Goal: Task Accomplishment & Management: Manage account settings

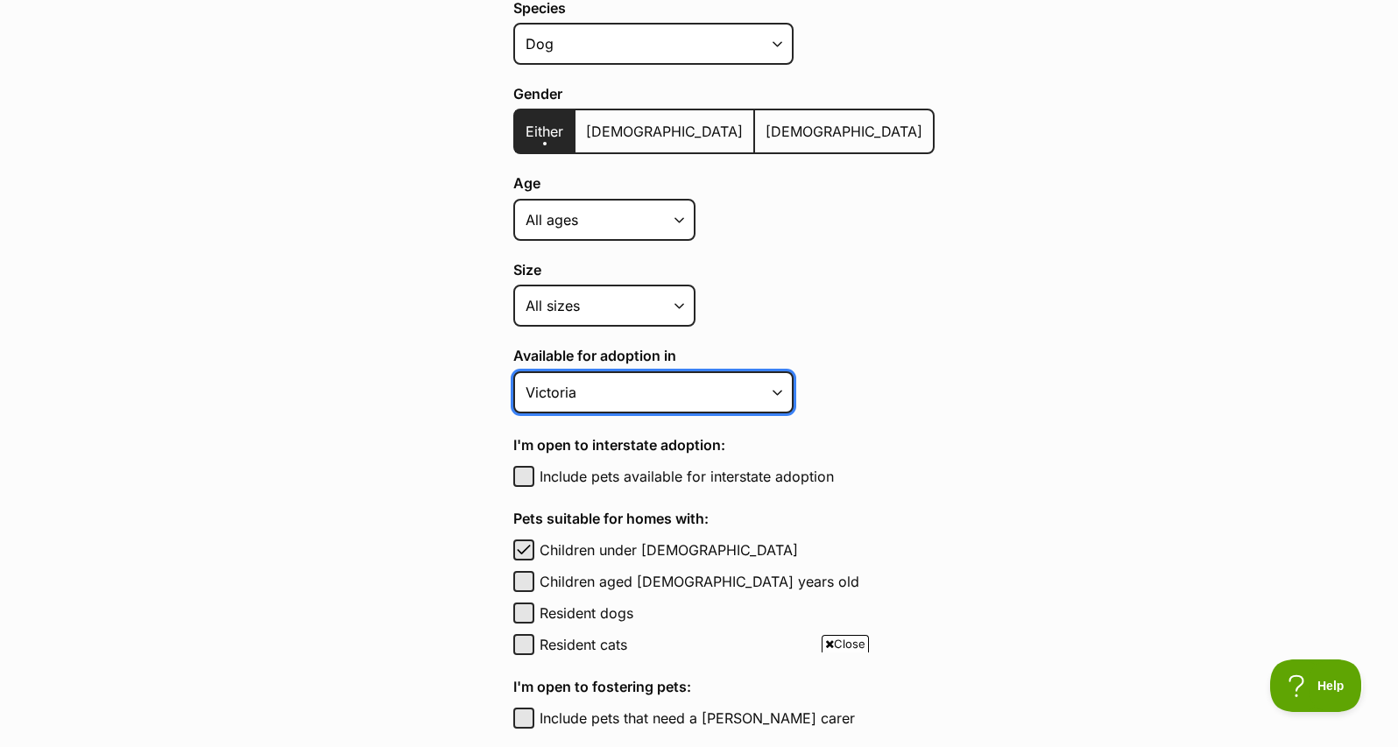
select select "1"
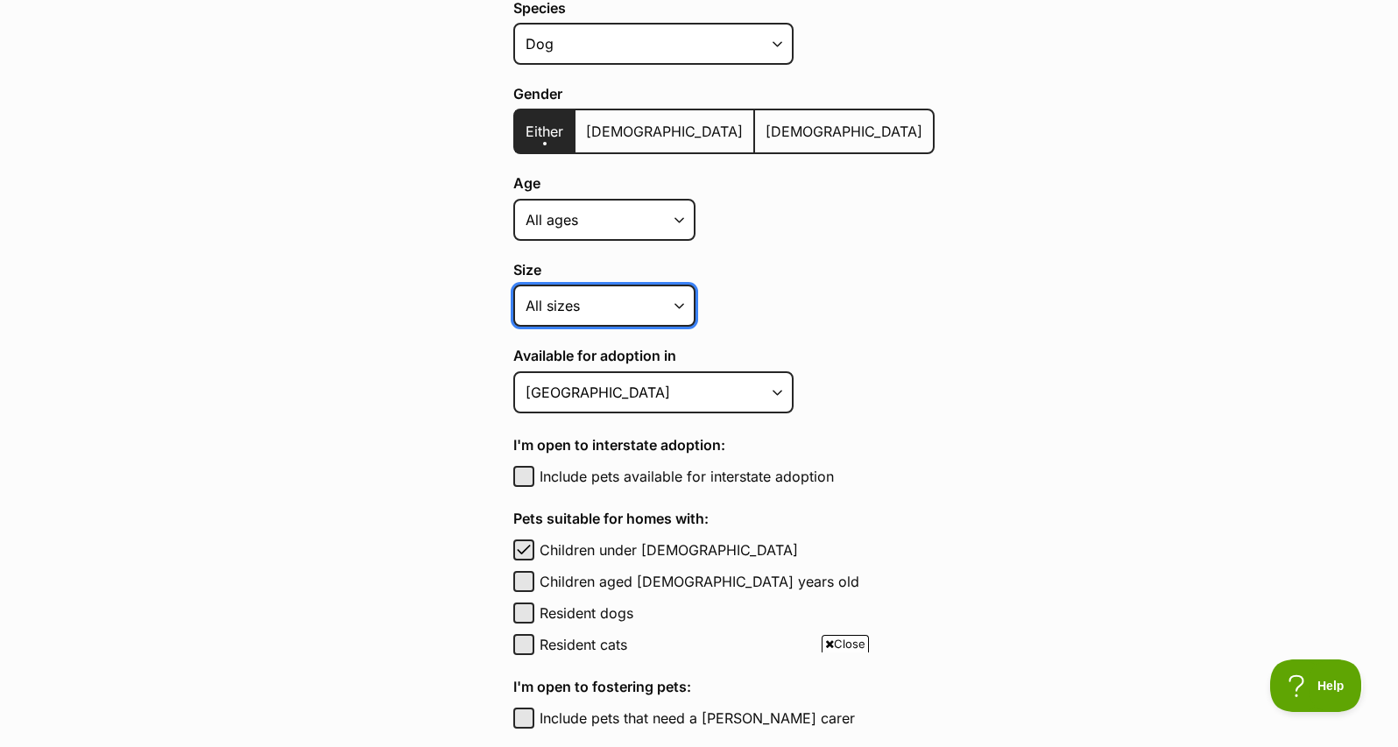
select select "small"
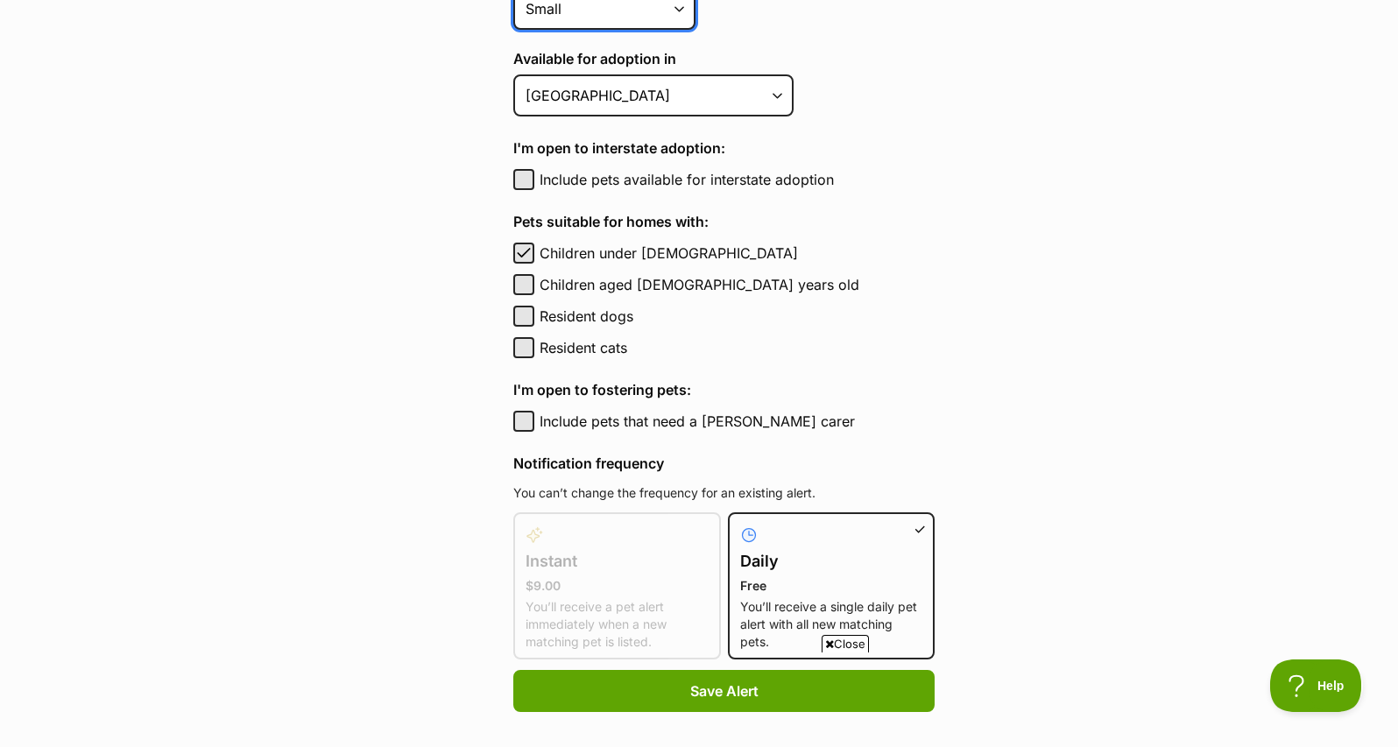
scroll to position [761, 0]
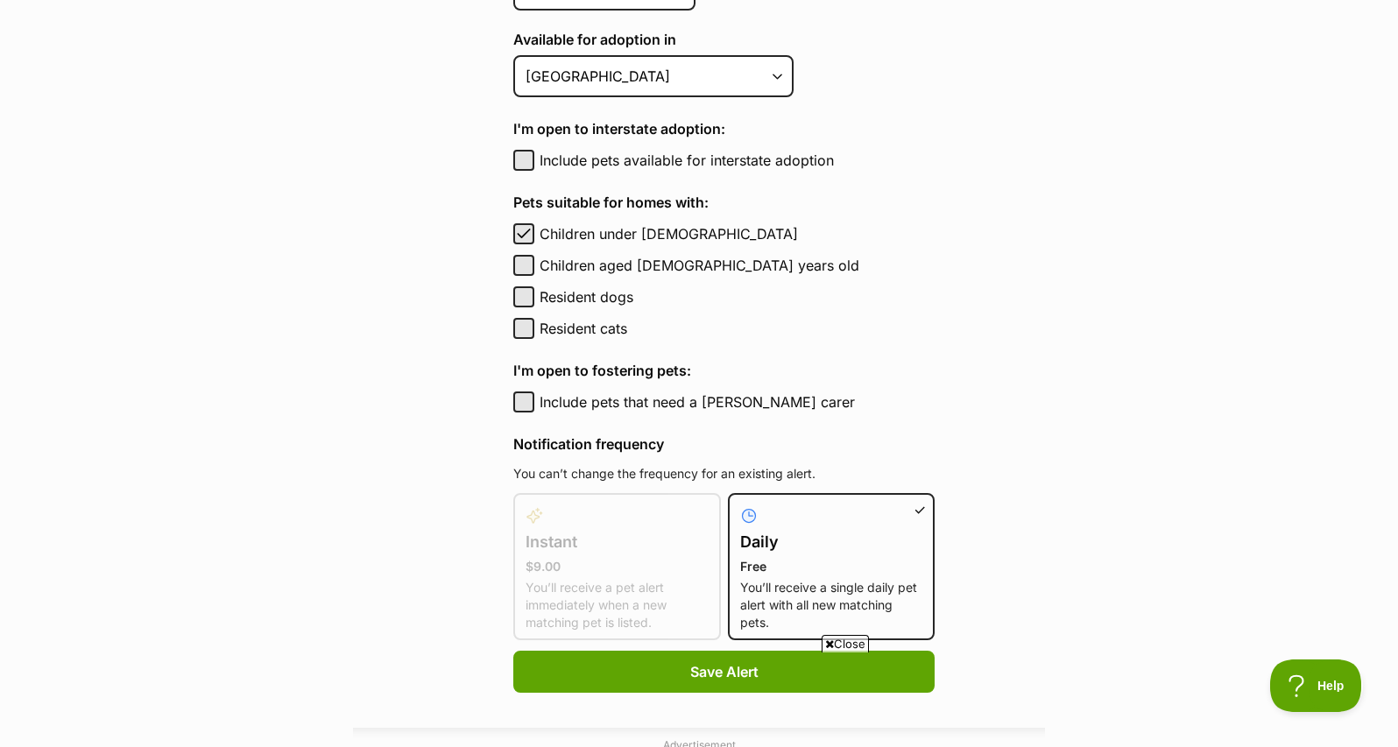
click at [528, 328] on button "Resident cats" at bounding box center [523, 328] width 21 height 21
checkbox input "true"
click at [525, 294] on button "Resident dogs" at bounding box center [523, 296] width 21 height 21
checkbox input "true"
click at [523, 158] on button "Include pets available for interstate adoption" at bounding box center [523, 160] width 21 height 21
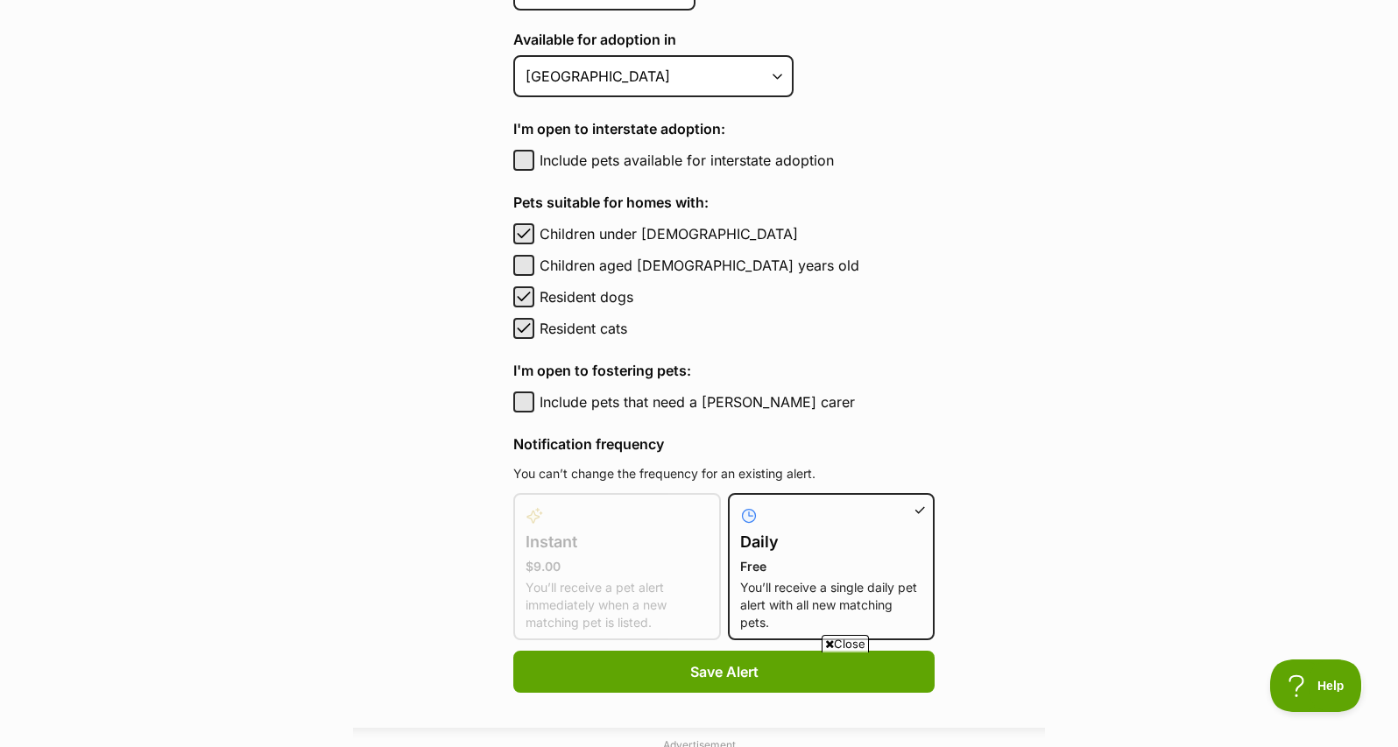
checkbox input "true"
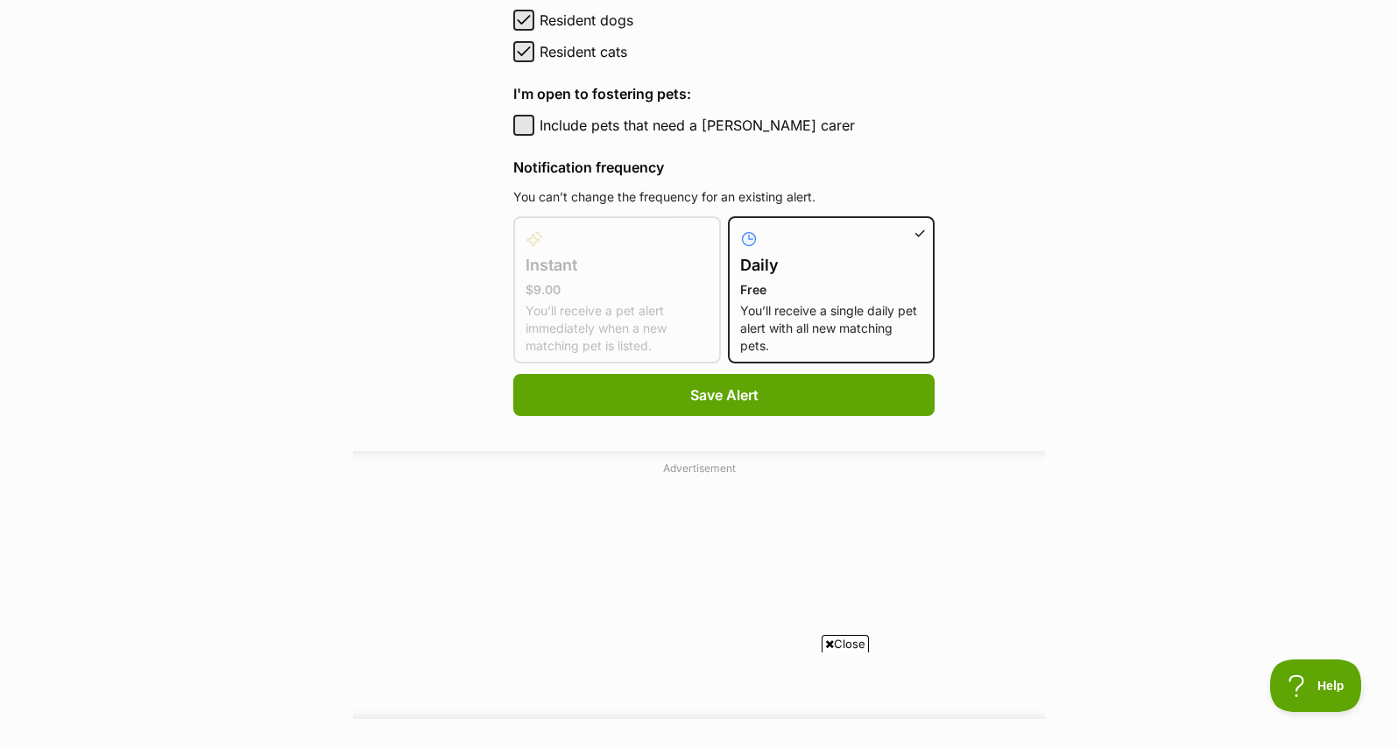
scroll to position [1050, 0]
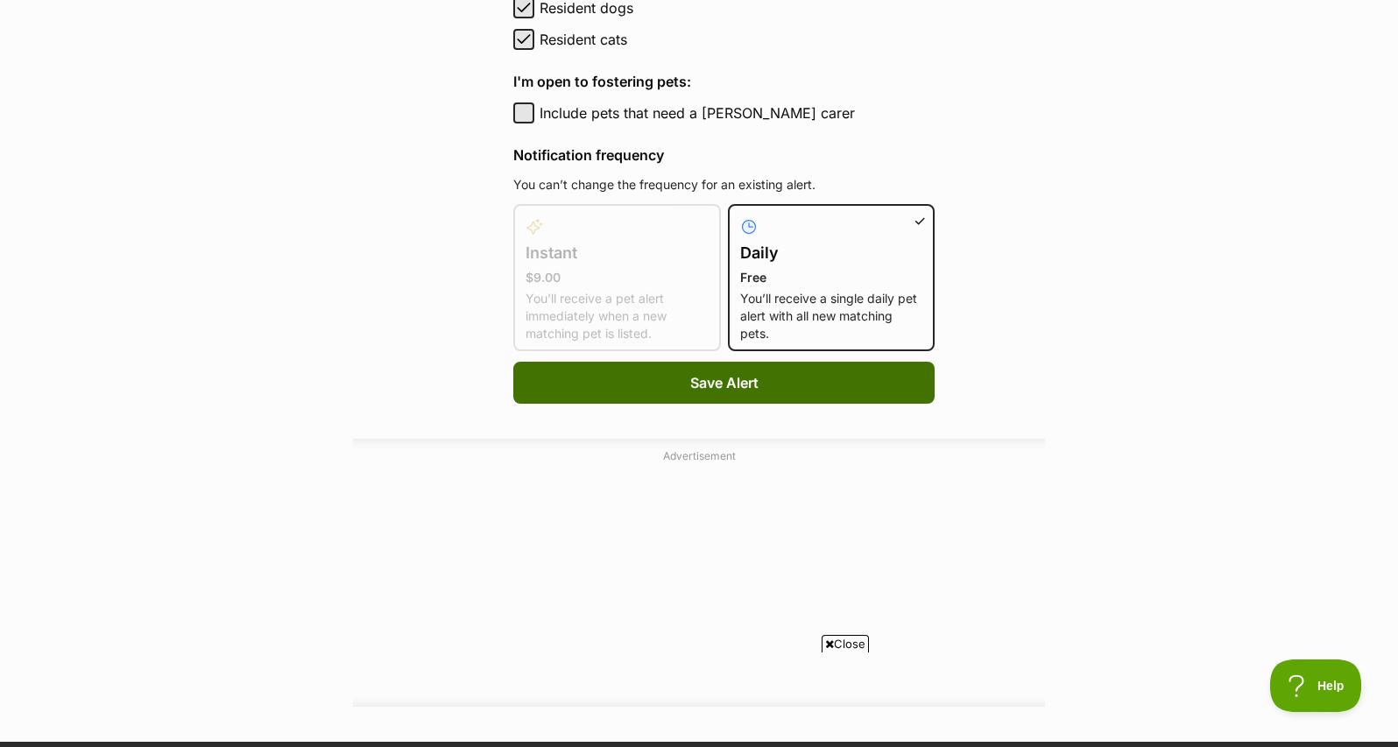
click at [690, 384] on span "Save Alert" at bounding box center [724, 382] width 68 height 21
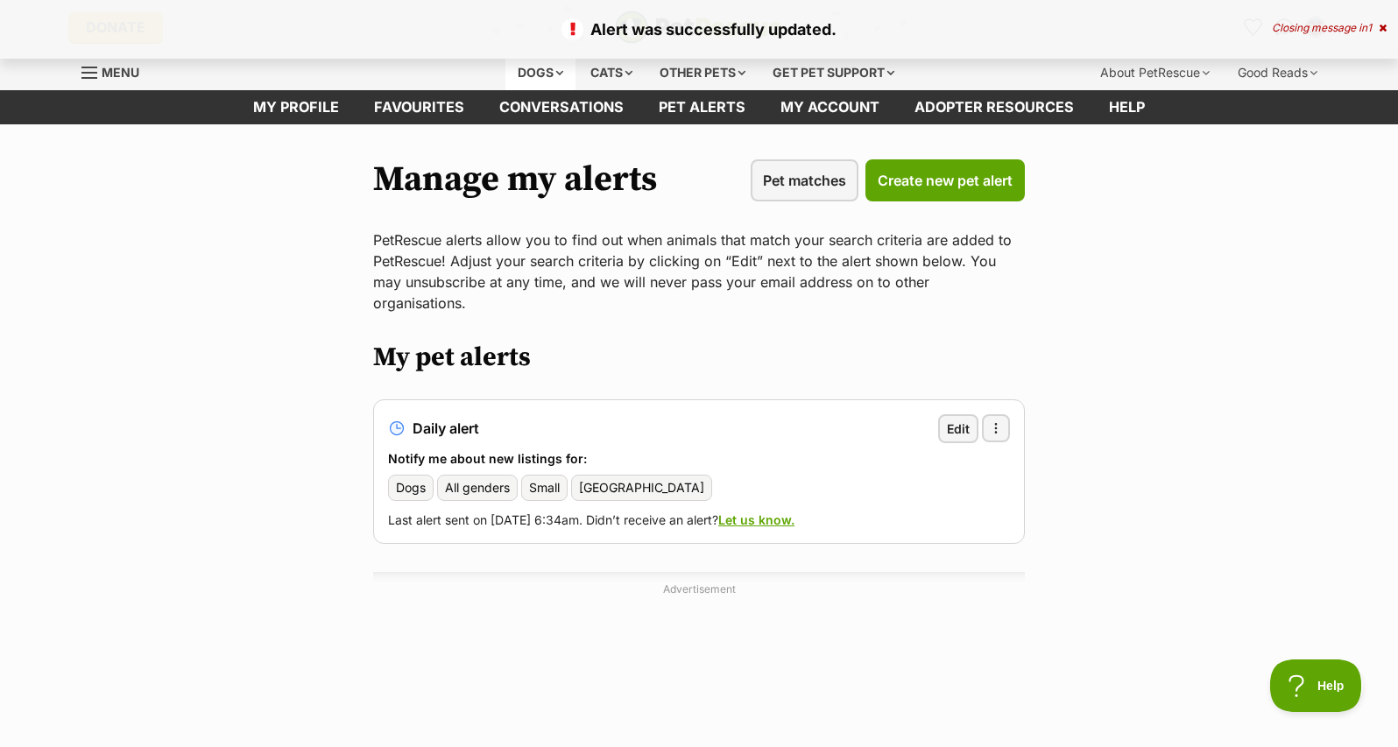
click at [530, 72] on div "Dogs" at bounding box center [540, 72] width 70 height 35
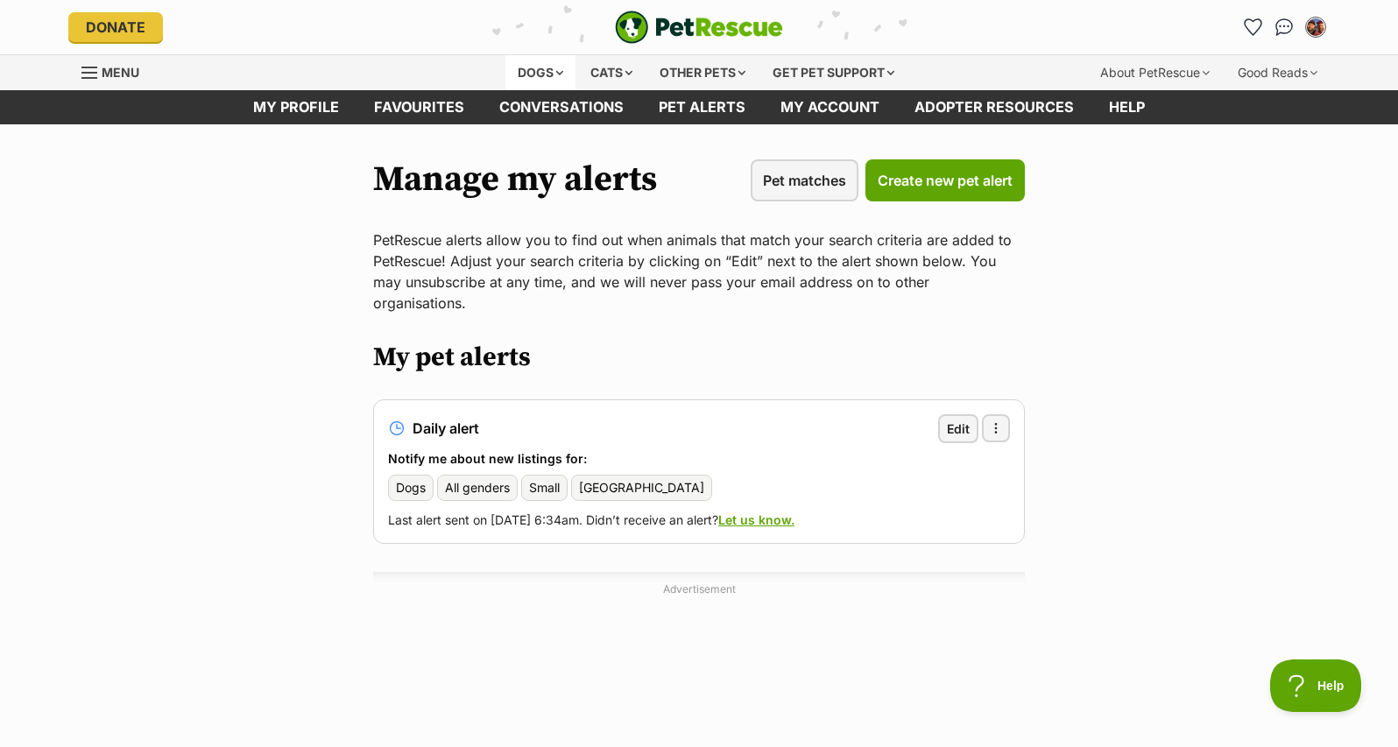
click at [535, 81] on div "Dogs" at bounding box center [540, 72] width 70 height 35
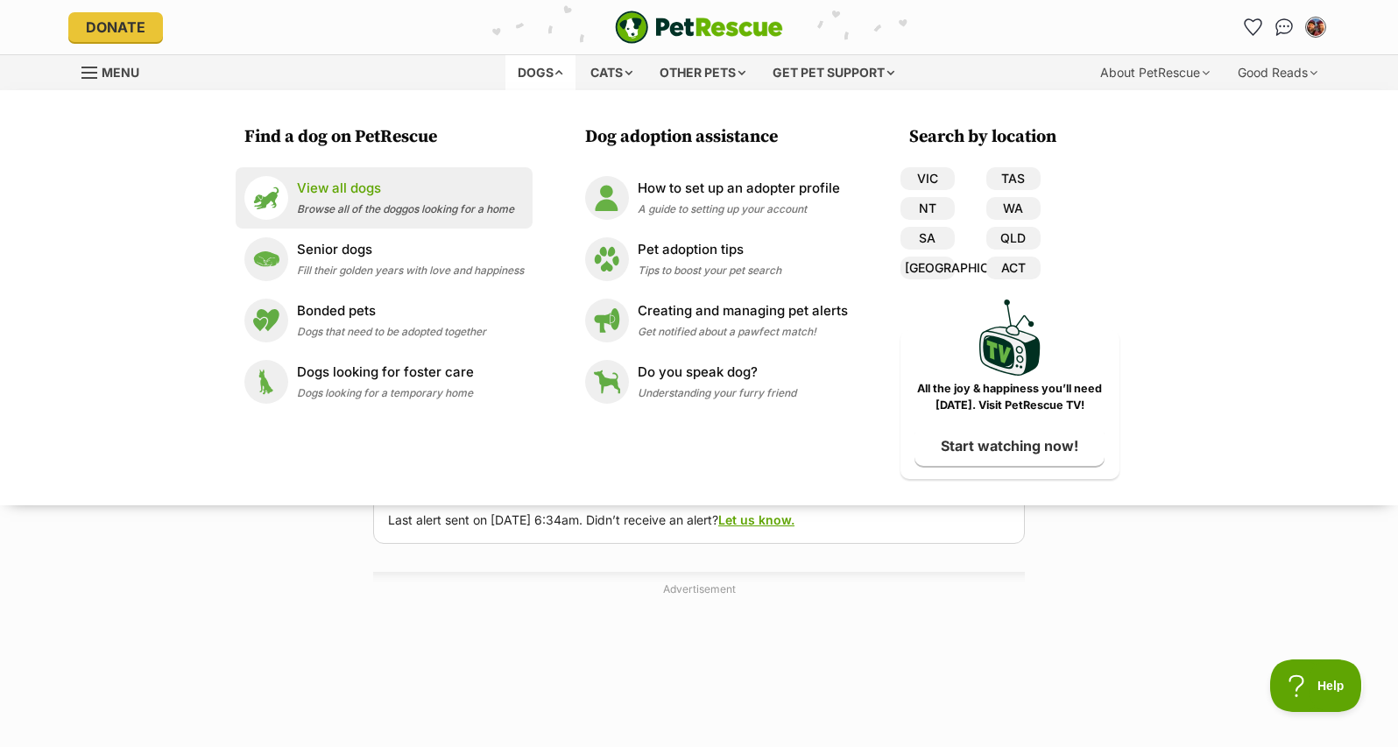
click at [347, 191] on p "View all dogs" at bounding box center [405, 189] width 217 height 20
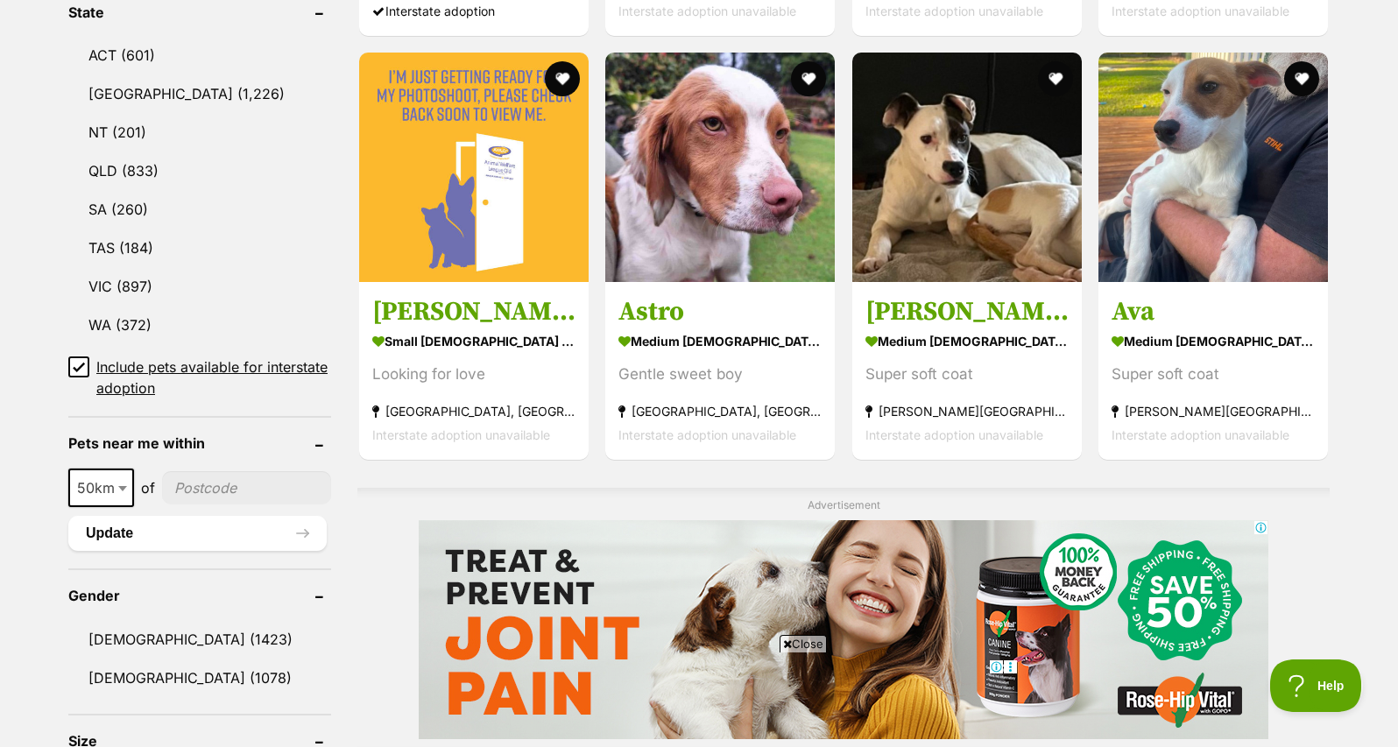
scroll to position [1118, 0]
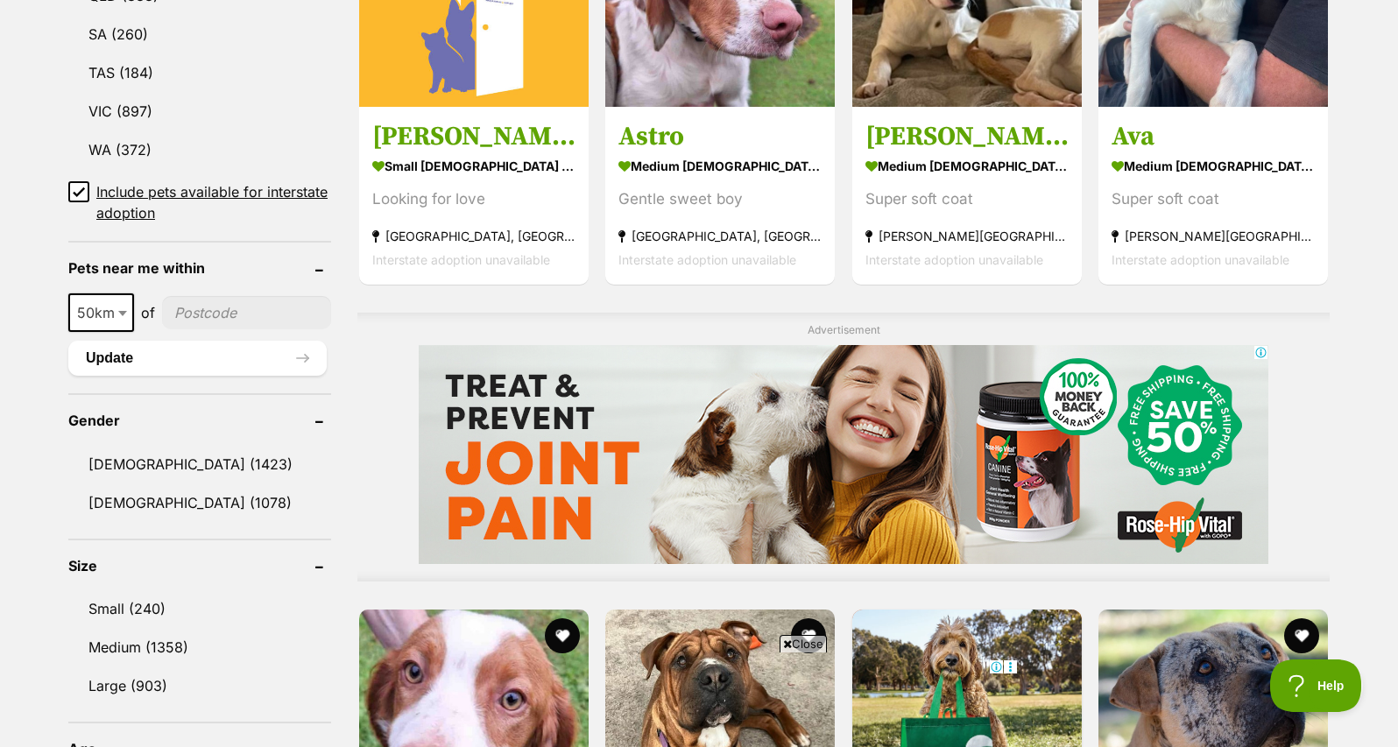
click at [124, 311] on b at bounding box center [122, 313] width 9 height 5
select select "100"
click at [215, 304] on input"] "postcode" at bounding box center [249, 312] width 163 height 33
type input"] "2486"
click at [228, 359] on button "Update" at bounding box center [197, 358] width 258 height 35
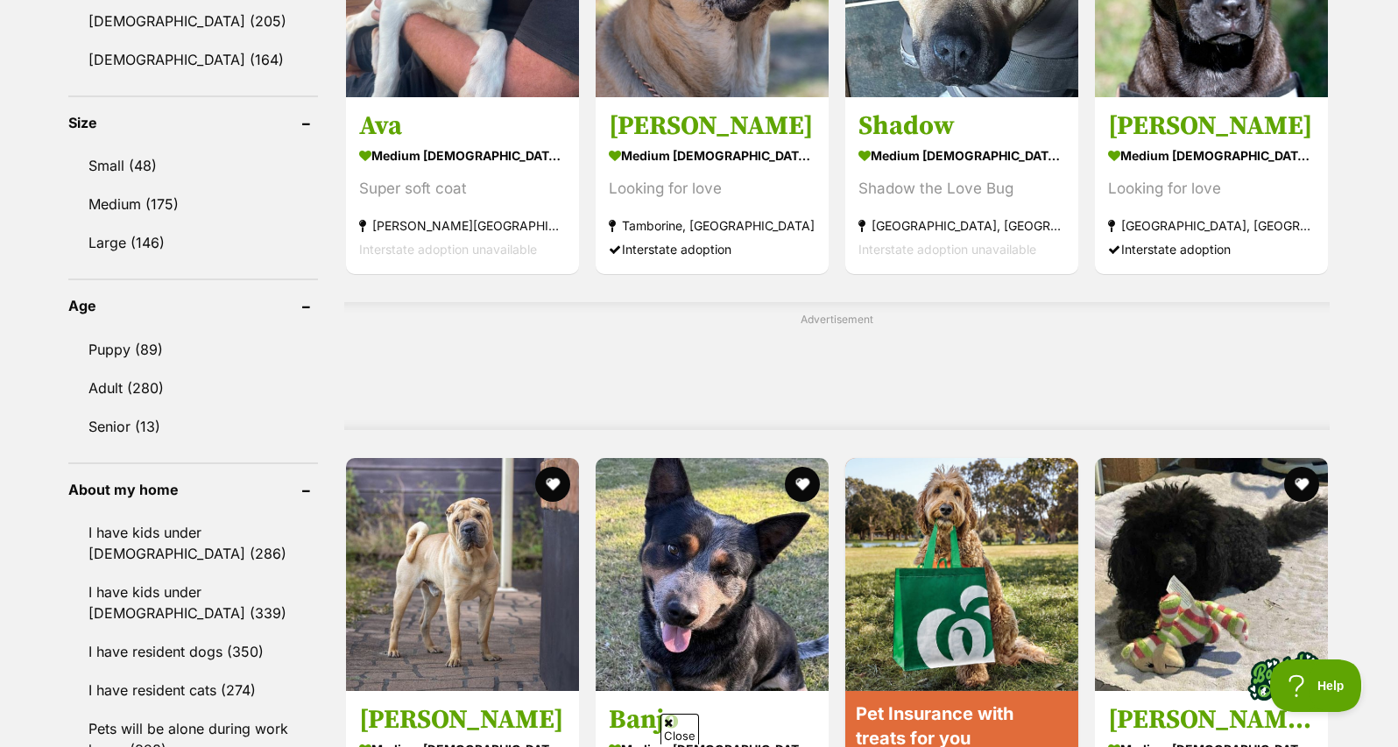
scroll to position [1132, 0]
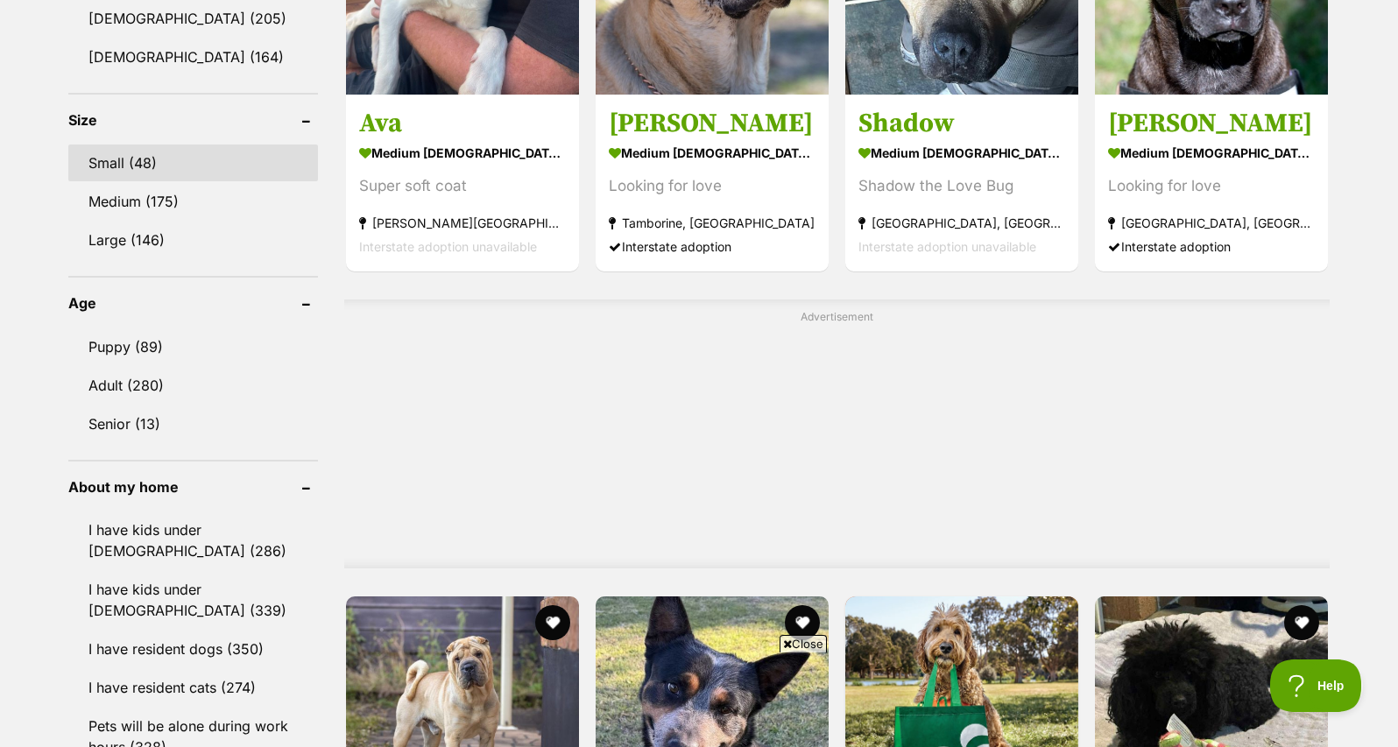
click at [153, 162] on link "Small (48)" at bounding box center [193, 163] width 250 height 37
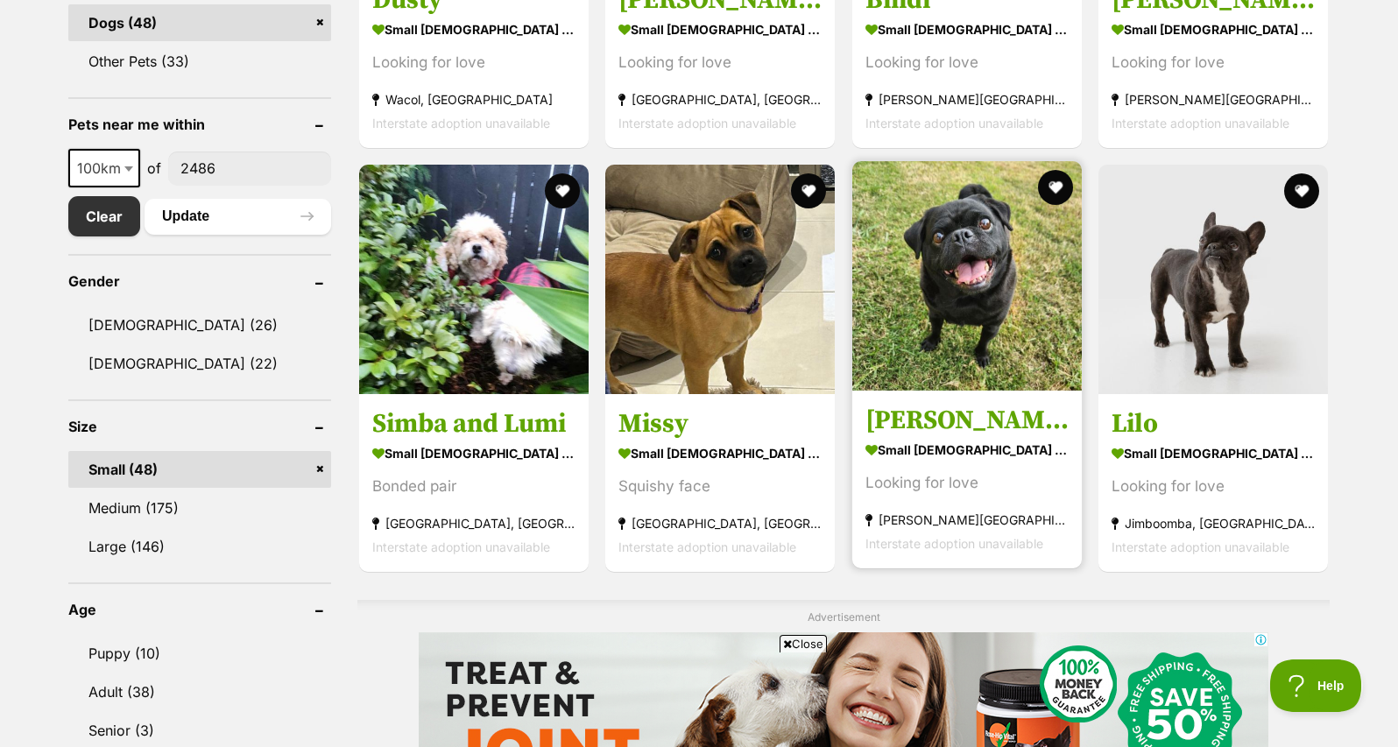
click at [1026, 359] on img at bounding box center [966, 275] width 229 height 229
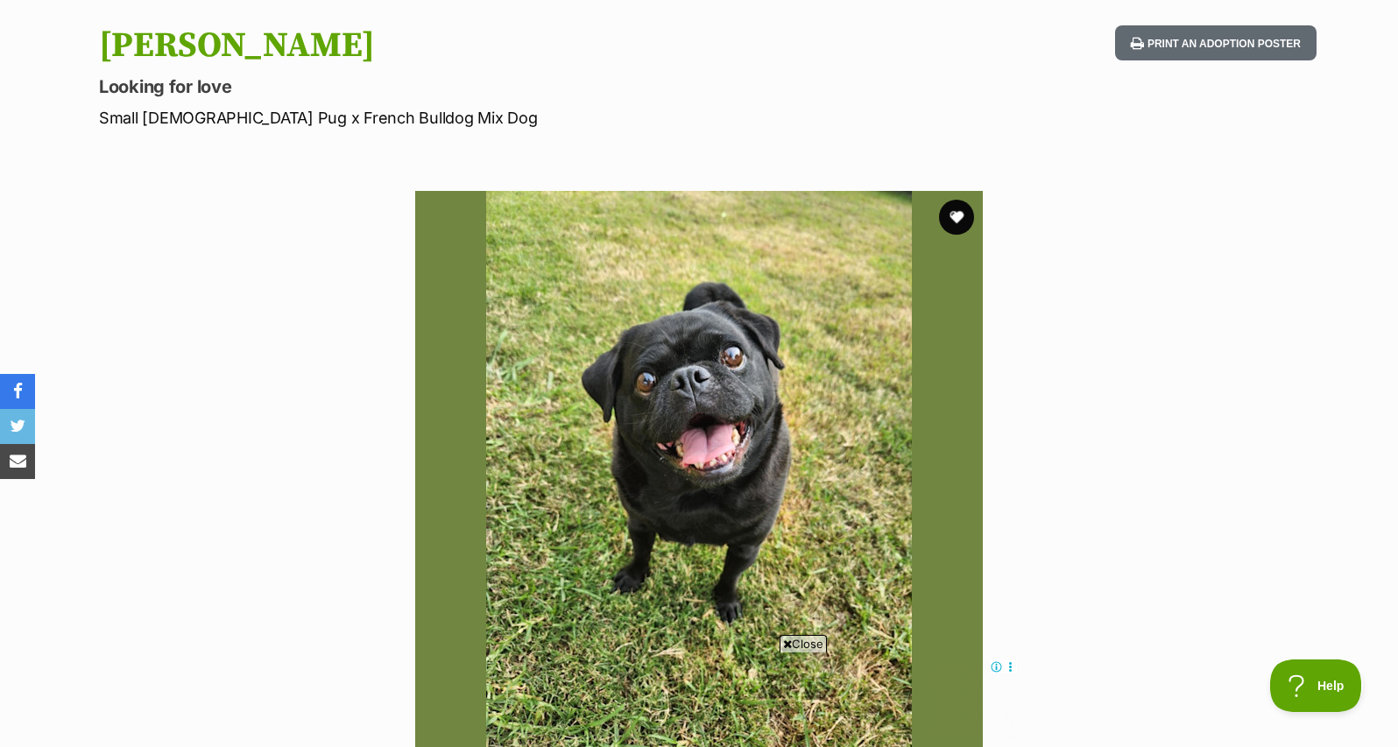
click at [603, 434] on img at bounding box center [699, 475] width 568 height 568
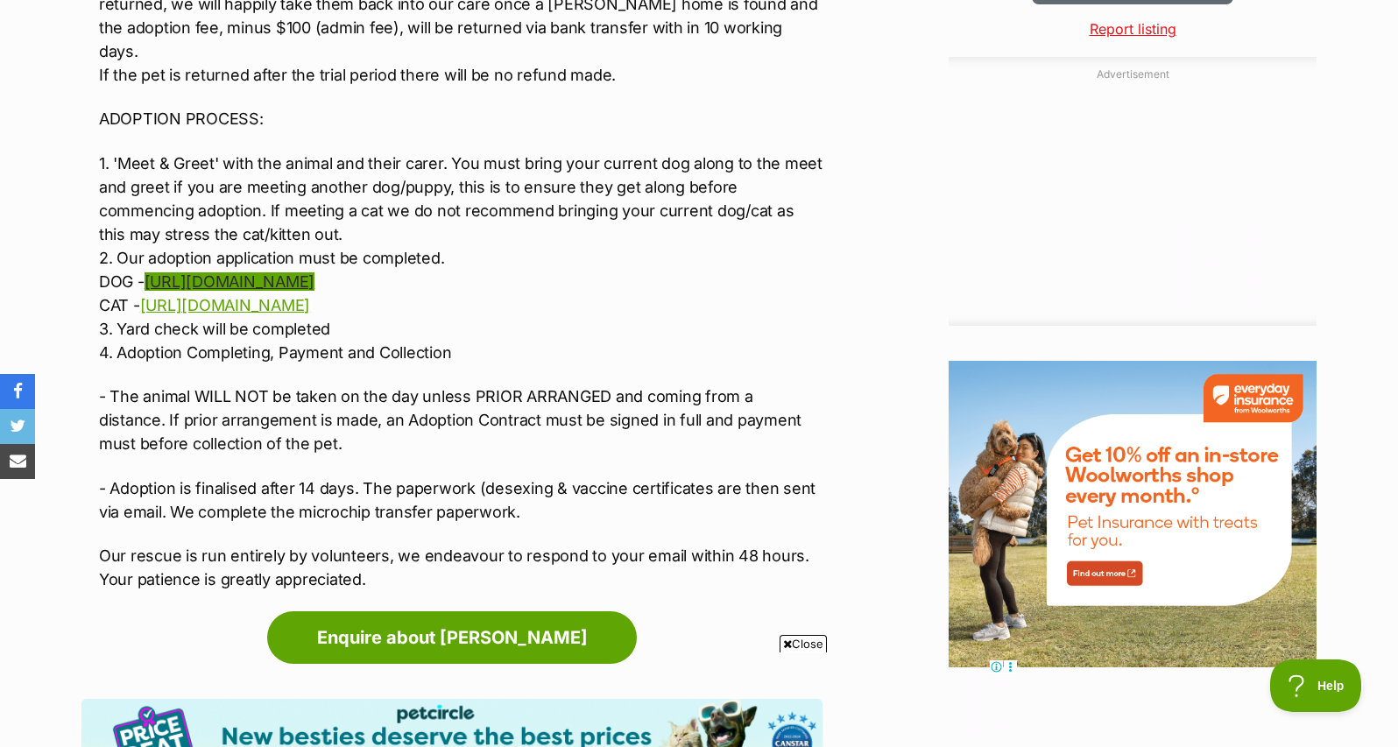
click at [241, 272] on link "[URL][DOMAIN_NAME]" at bounding box center [230, 281] width 170 height 18
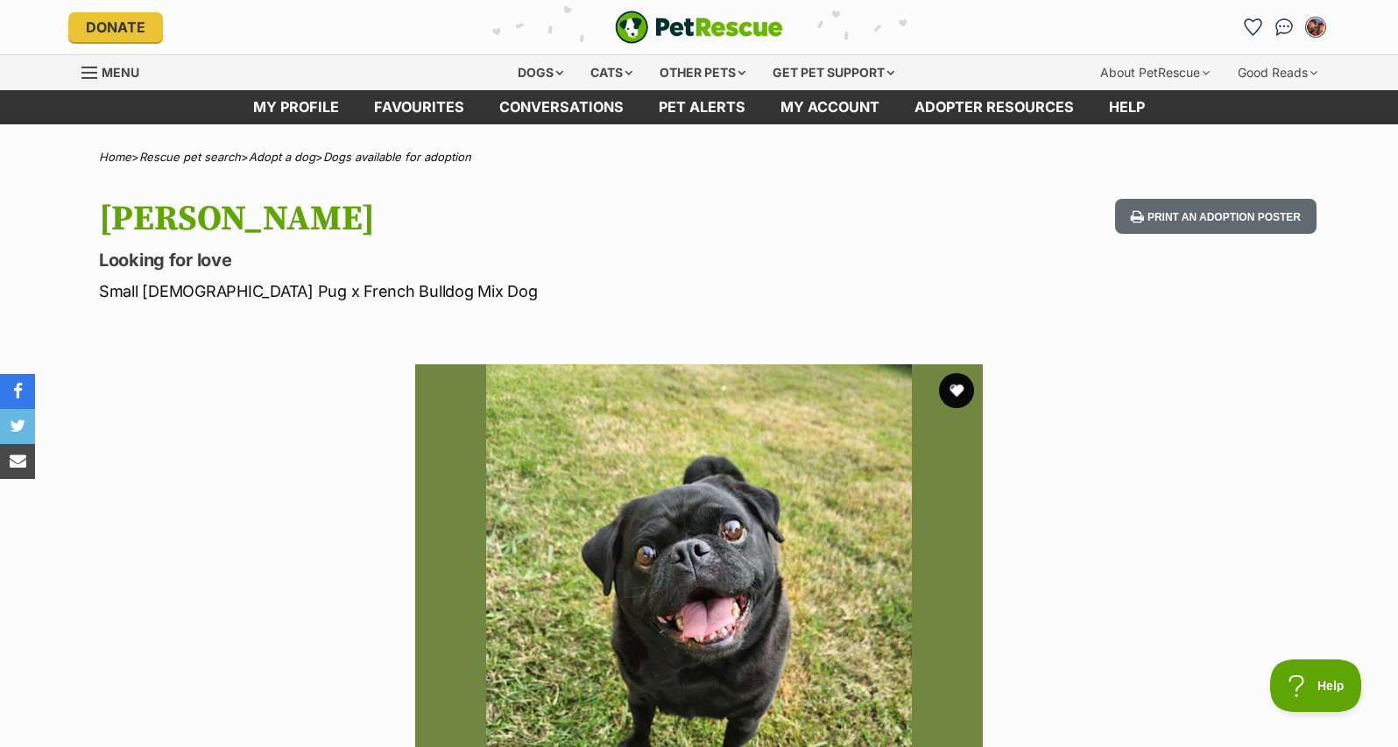
click at [1318, 25] on img "My account" at bounding box center [1315, 27] width 23 height 23
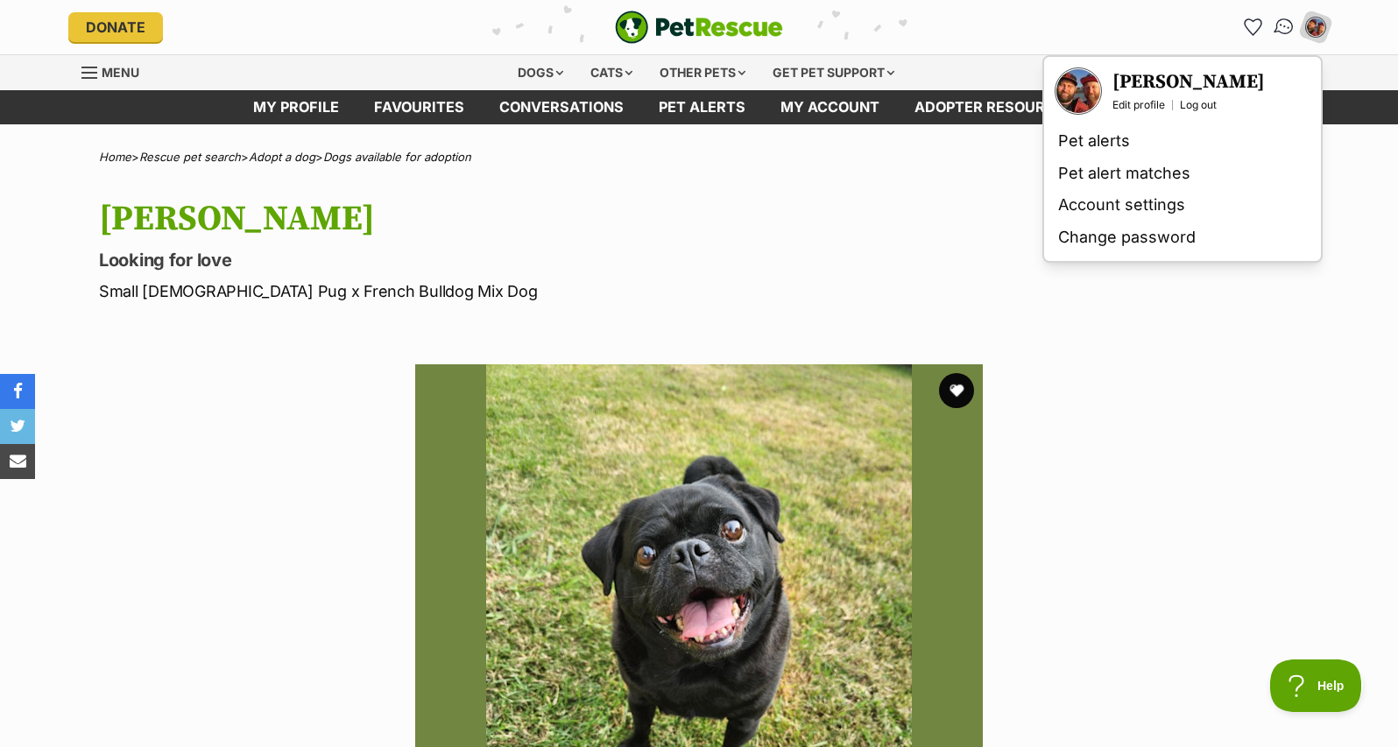
click at [1286, 28] on img "Conversations" at bounding box center [1285, 27] width 24 height 23
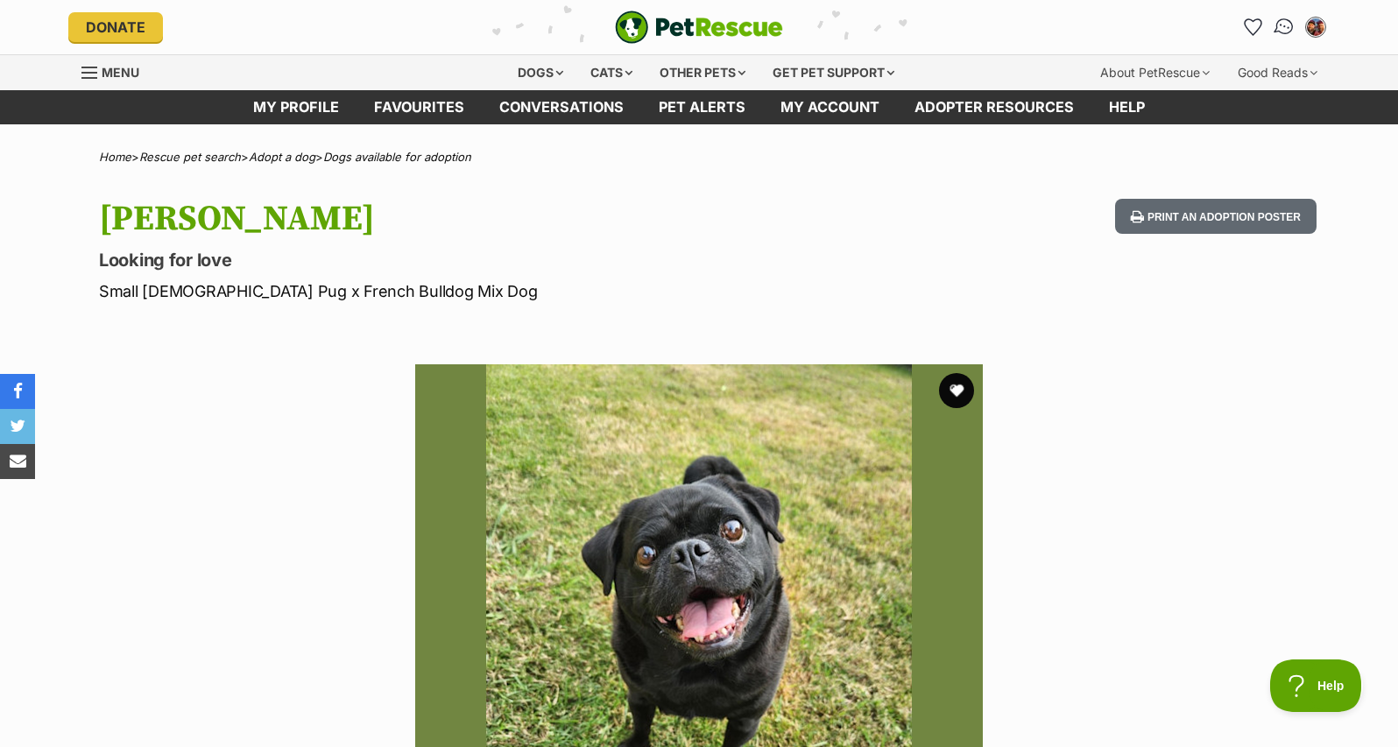
click at [1284, 28] on img "Conversations" at bounding box center [1285, 27] width 24 height 23
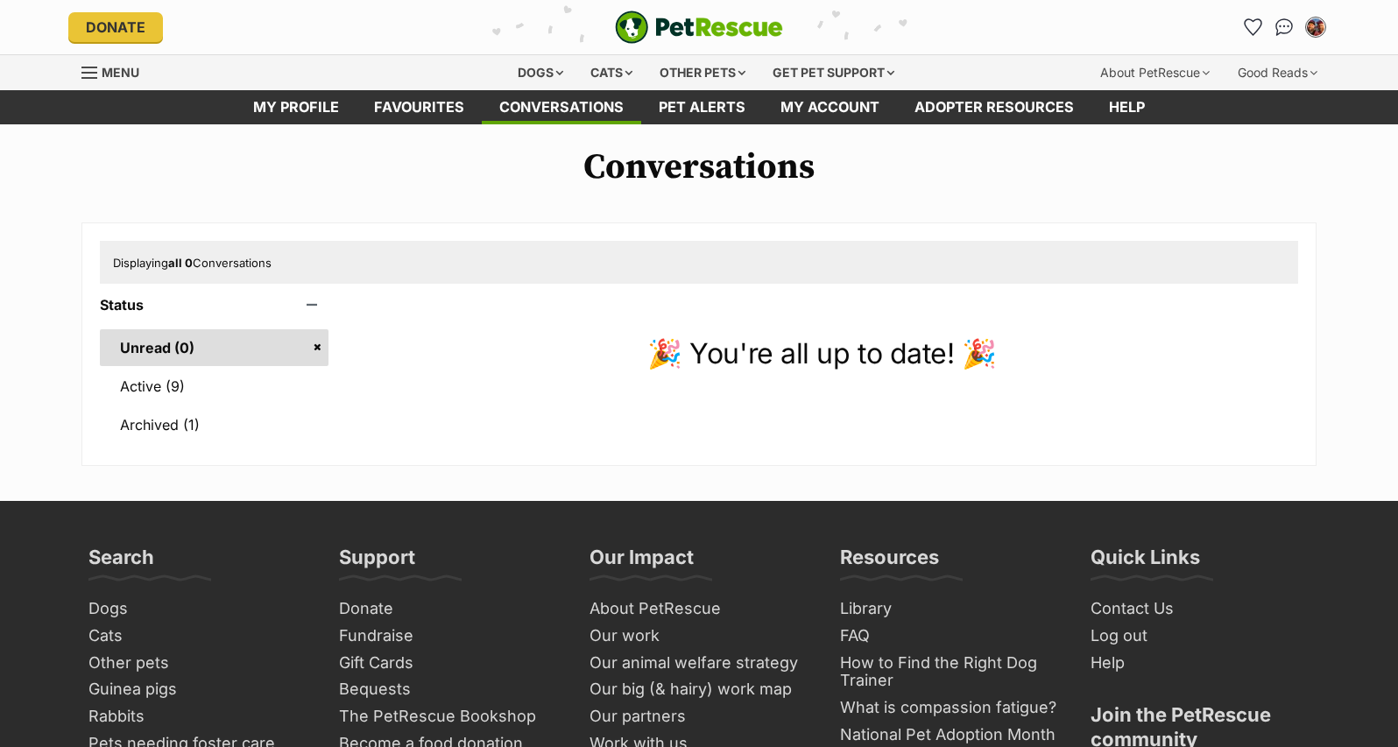
click at [1310, 34] on img "My account" at bounding box center [1316, 27] width 18 height 18
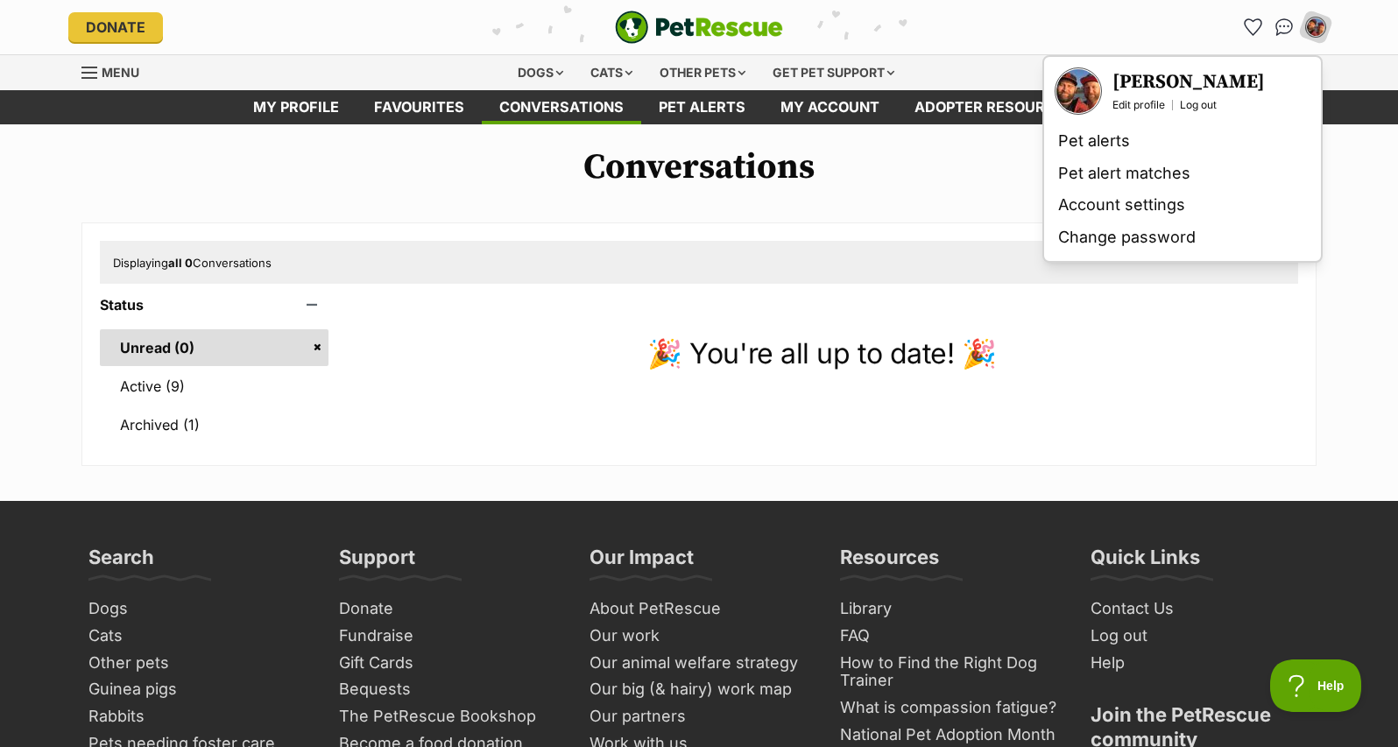
click at [1345, 47] on header "Donate PetRescue home My account David Edit profile Log out Pet alerts Pet aler…" at bounding box center [699, 27] width 1398 height 54
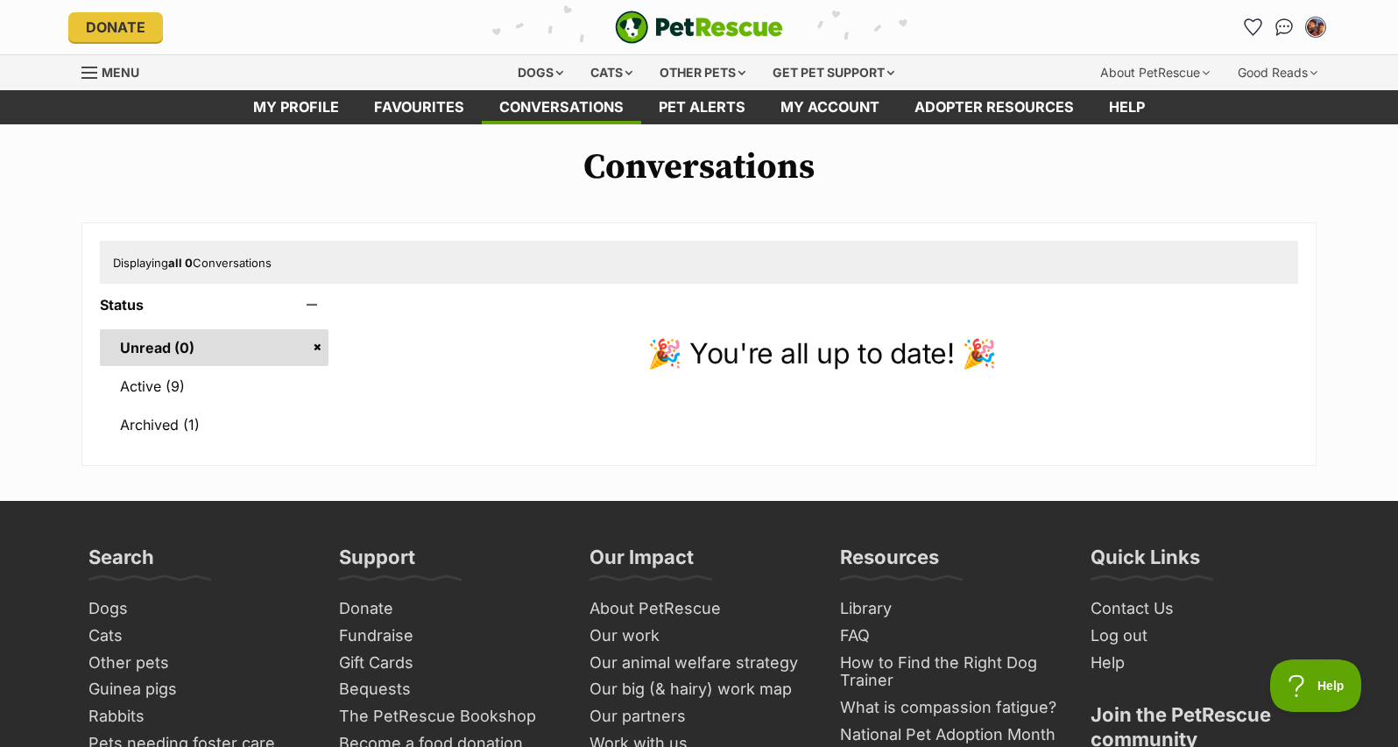
click at [1316, 33] on img "My account" at bounding box center [1315, 27] width 23 height 23
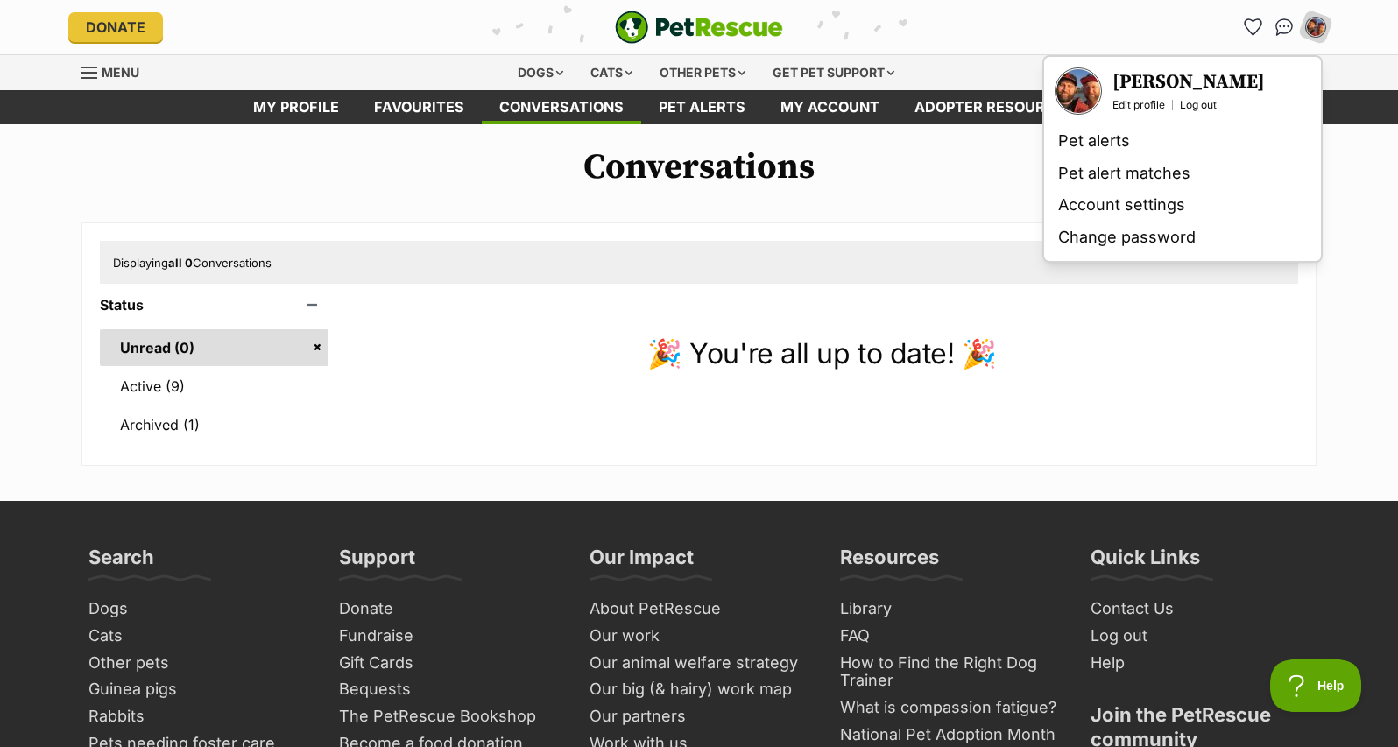
click at [1149, 85] on h3 "[PERSON_NAME]" at bounding box center [1188, 82] width 152 height 25
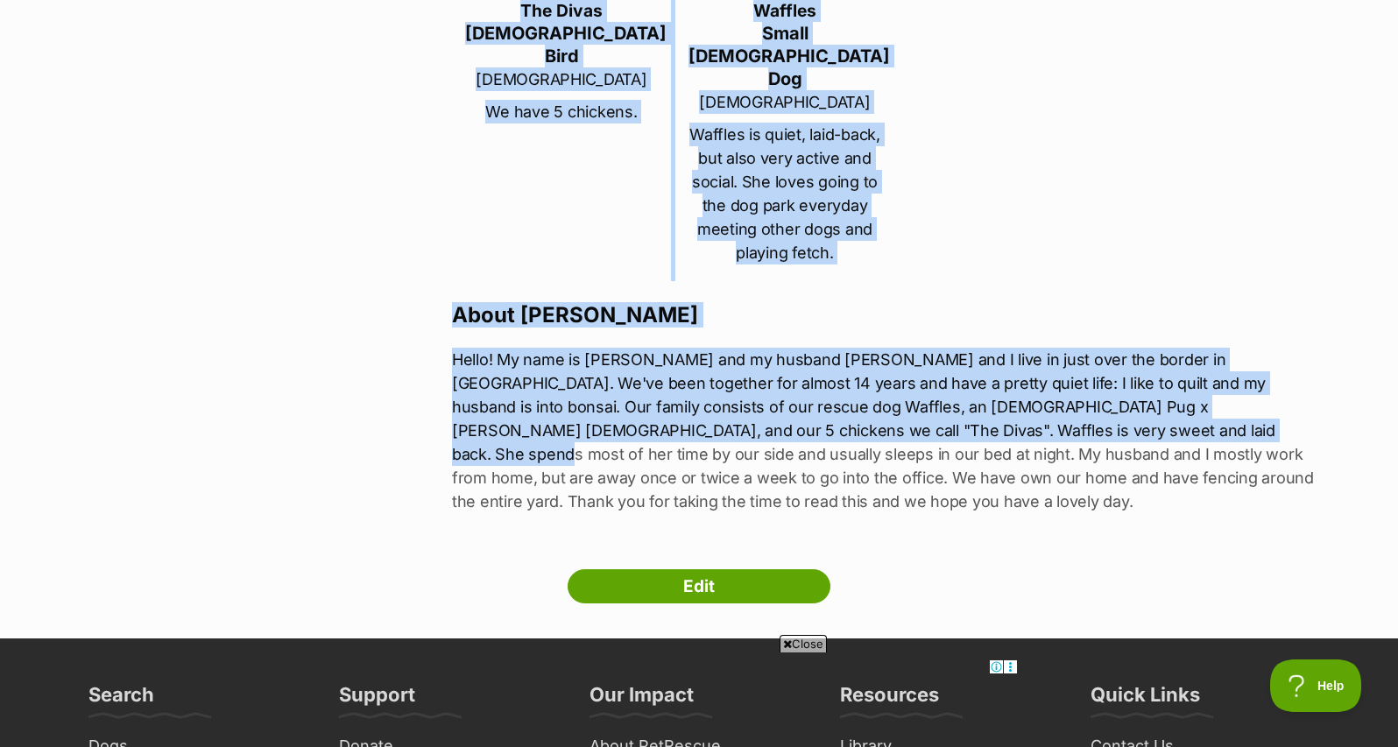
drag, startPoint x: 448, startPoint y: 306, endPoint x: 991, endPoint y: 373, distance: 547.2
click at [993, 376] on section "Next Prev 1 [PERSON_NAME] [GEOGRAPHIC_DATA], [GEOGRAPHIC_DATA] Household 2 Adul…" at bounding box center [698, 114] width 1235 height 839
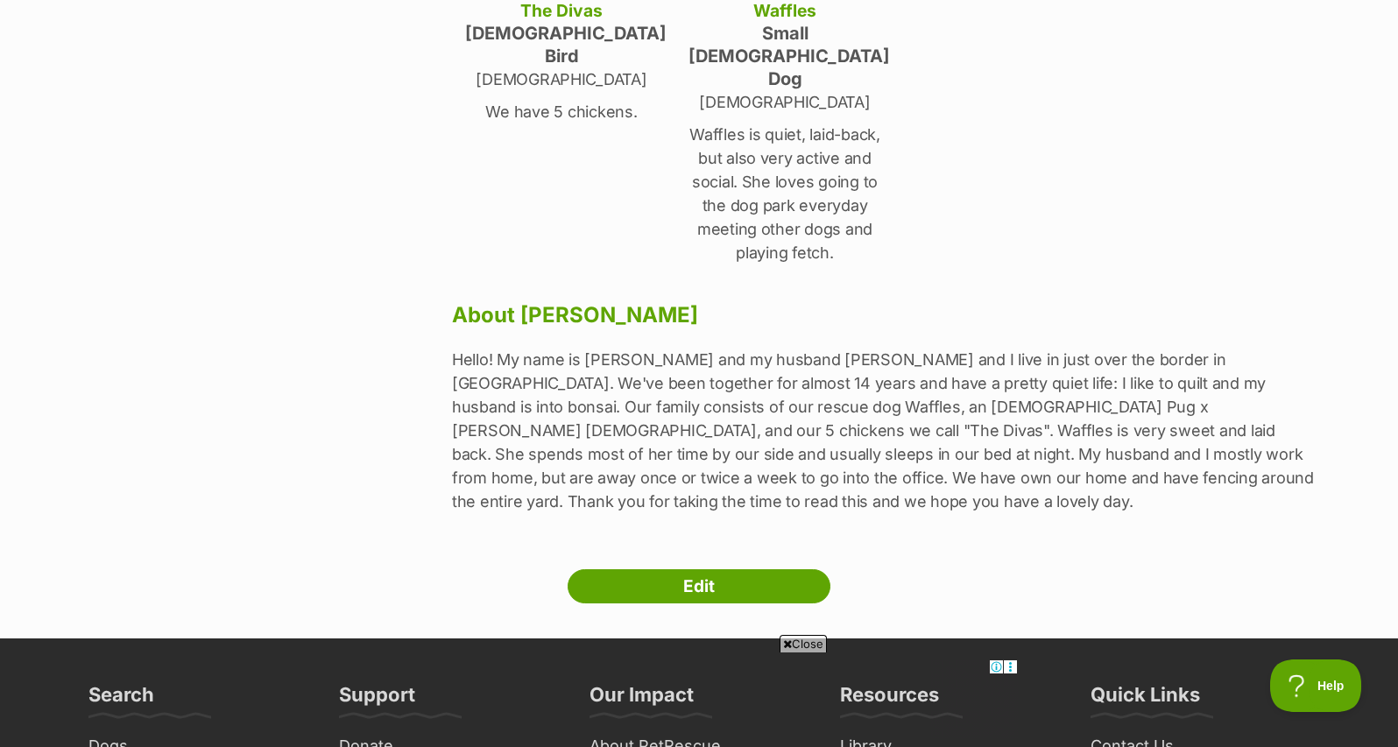
click at [1012, 389] on p "Hello! My name is David and my husband Andrew and I live in just over the borde…" at bounding box center [884, 431] width 864 height 166
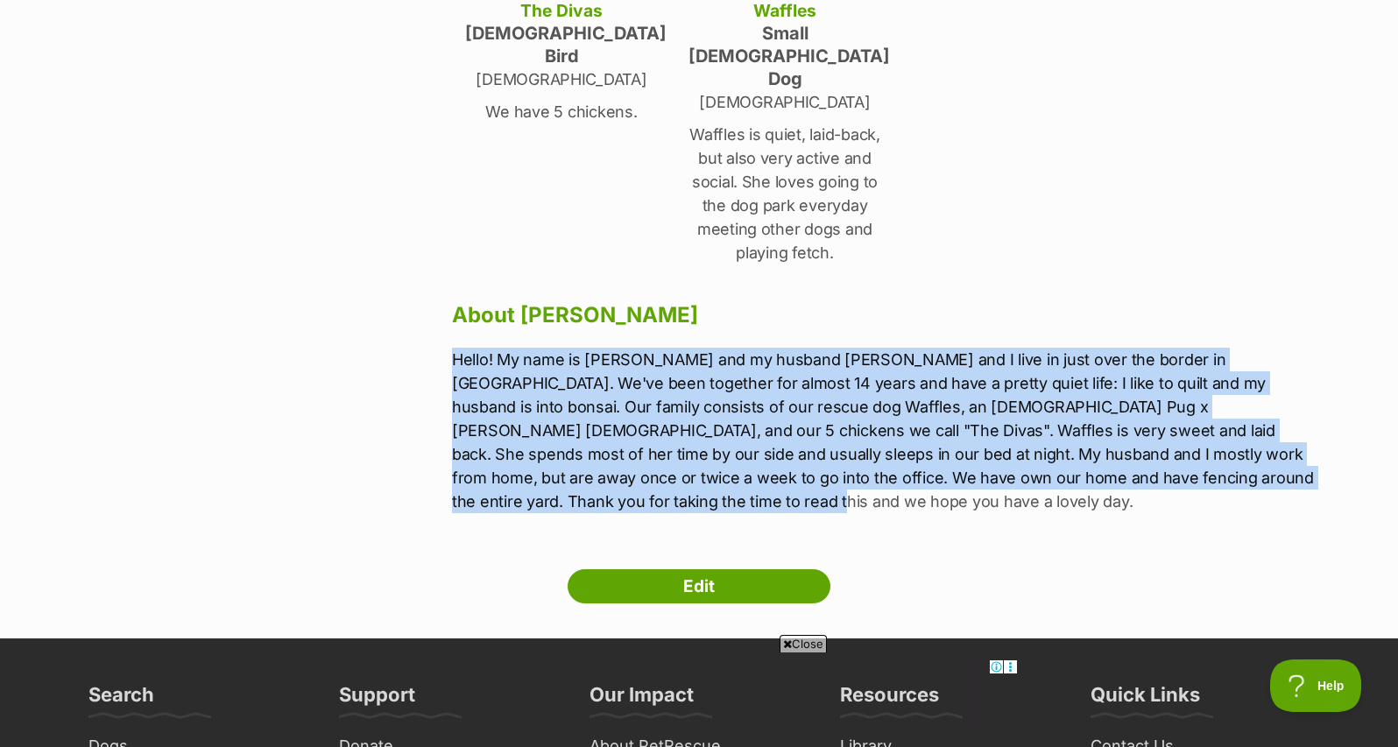
drag, startPoint x: 1276, startPoint y: 434, endPoint x: 455, endPoint y: 314, distance: 829.2
click at [455, 348] on p "Hello! My name is David and my husband Andrew and I live in just over the borde…" at bounding box center [884, 431] width 864 height 166
copy p "Hello! My name is David and my husband Andrew and I live in just over the borde…"
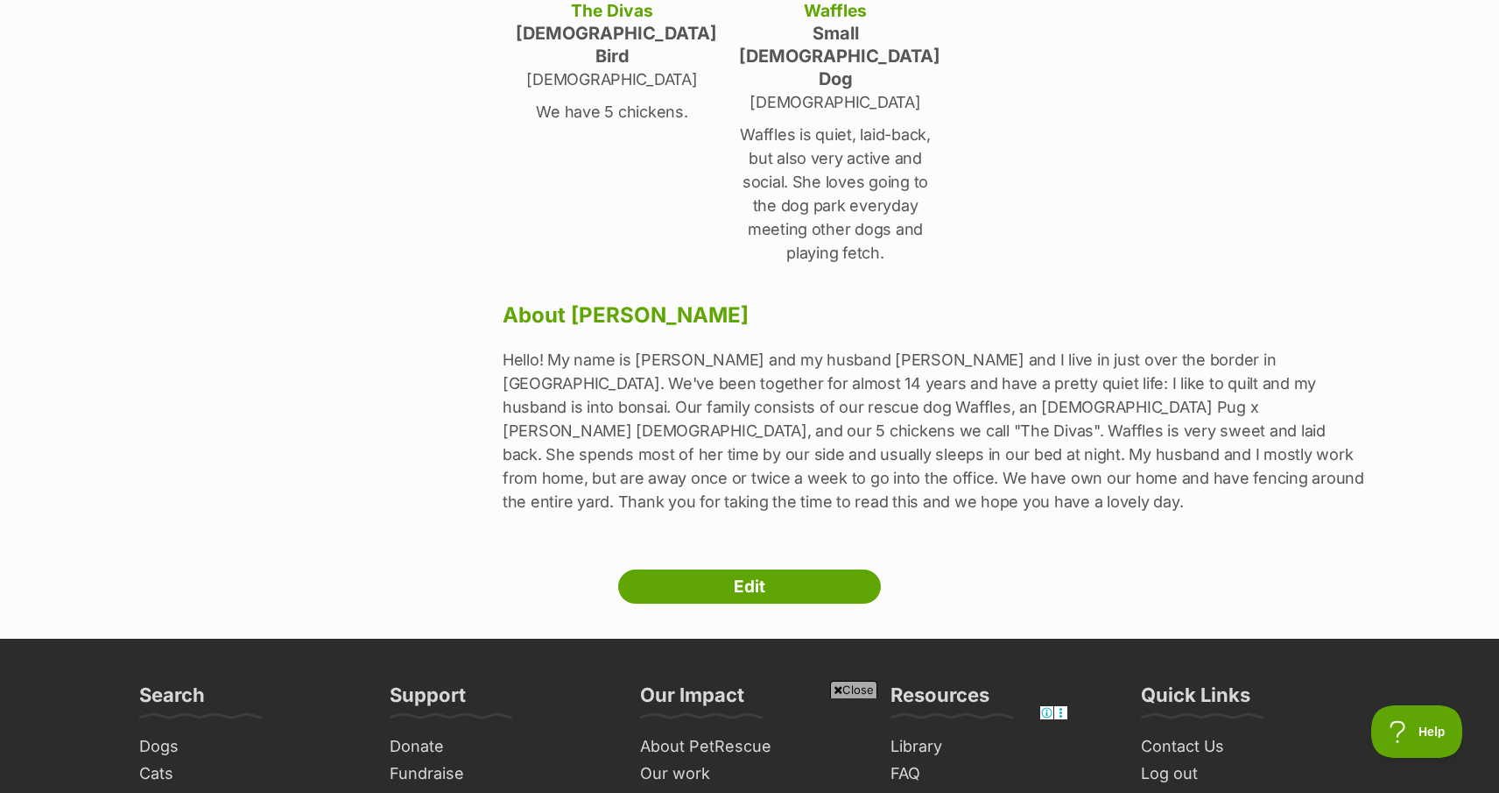
click at [262, 169] on div "Next Prev 1" at bounding box center [317, 114] width 370 height 839
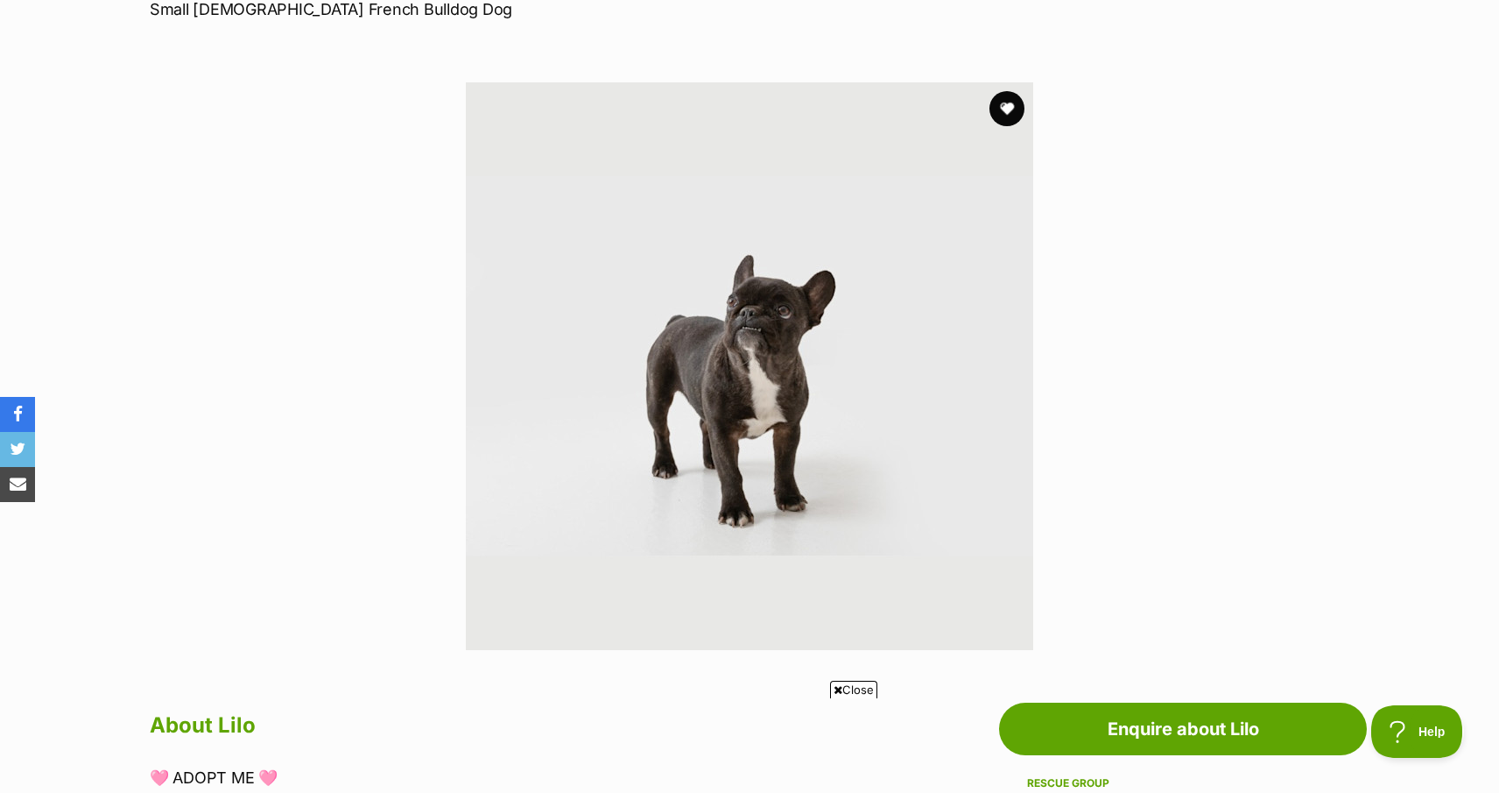
scroll to position [247, 0]
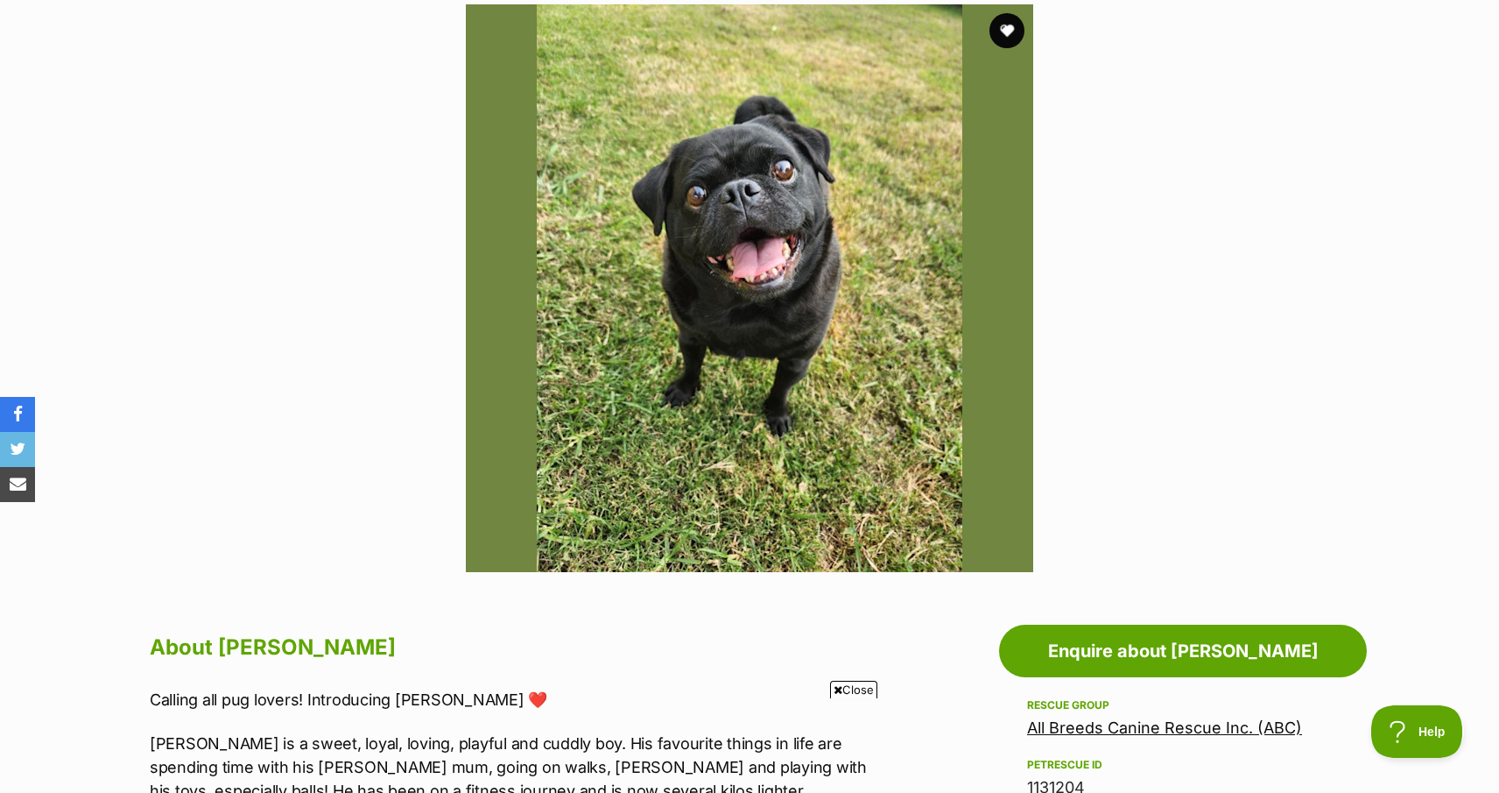
click at [726, 219] on img at bounding box center [750, 288] width 568 height 568
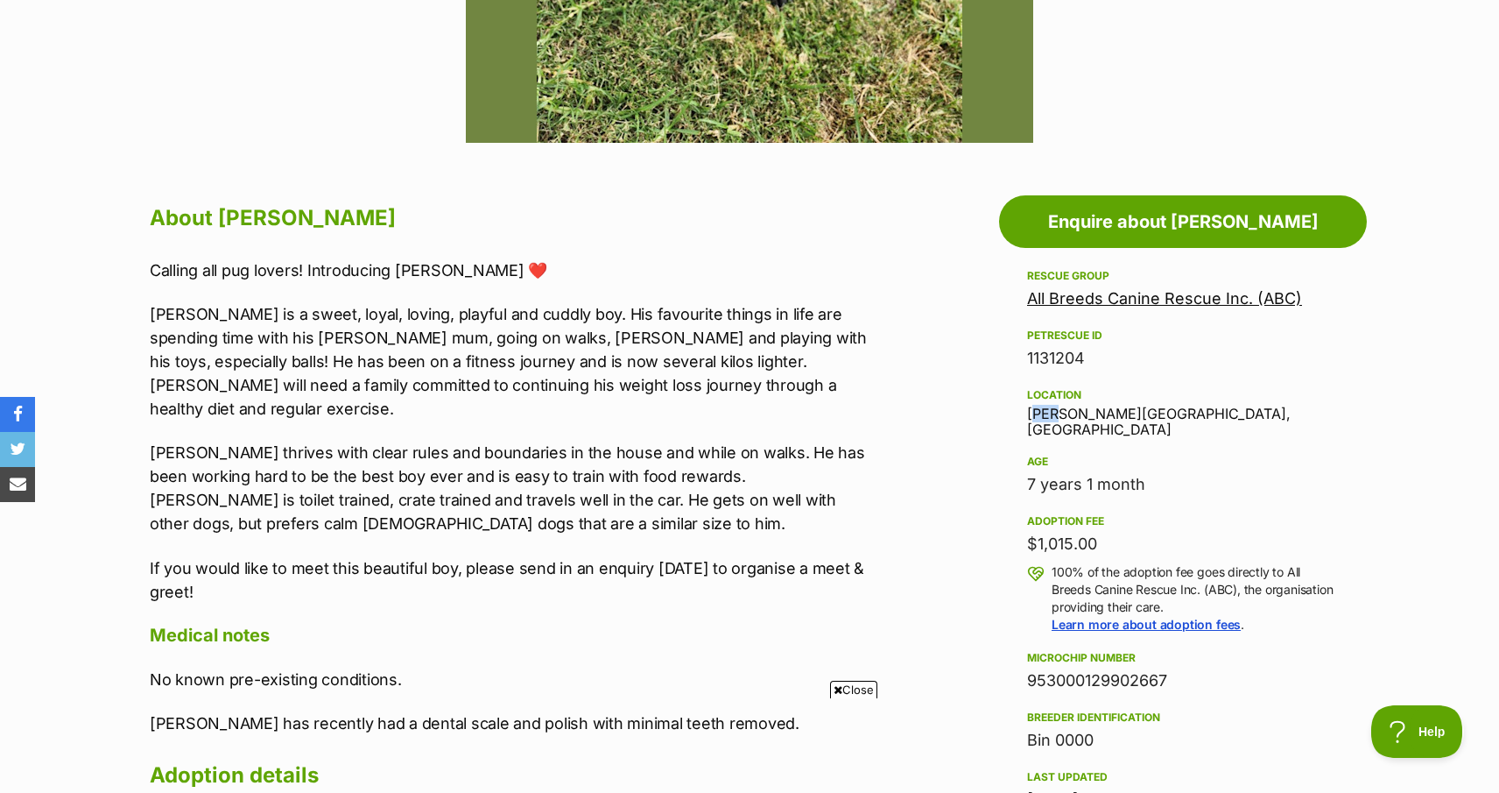
drag, startPoint x: 1055, startPoint y: 404, endPoint x: 1023, endPoint y: 405, distance: 32.4
click at [1023, 405] on aside "Rescue group All Breeds Canine Rescue Inc. (ABC) PetRescue ID 1131204 Location …" at bounding box center [1183, 642] width 368 height 754
click at [1023, 407] on aside "Rescue group All Breeds Canine Rescue Inc. (ABC) PetRescue ID 1131204 Location …" at bounding box center [1183, 642] width 368 height 754
drag, startPoint x: 1023, startPoint y: 408, endPoint x: 1146, endPoint y: 426, distance: 123.9
click at [1146, 426] on aside "Rescue group All Breeds Canine Rescue Inc. (ABC) PetRescue ID 1131204 Location …" at bounding box center [1183, 642] width 368 height 754
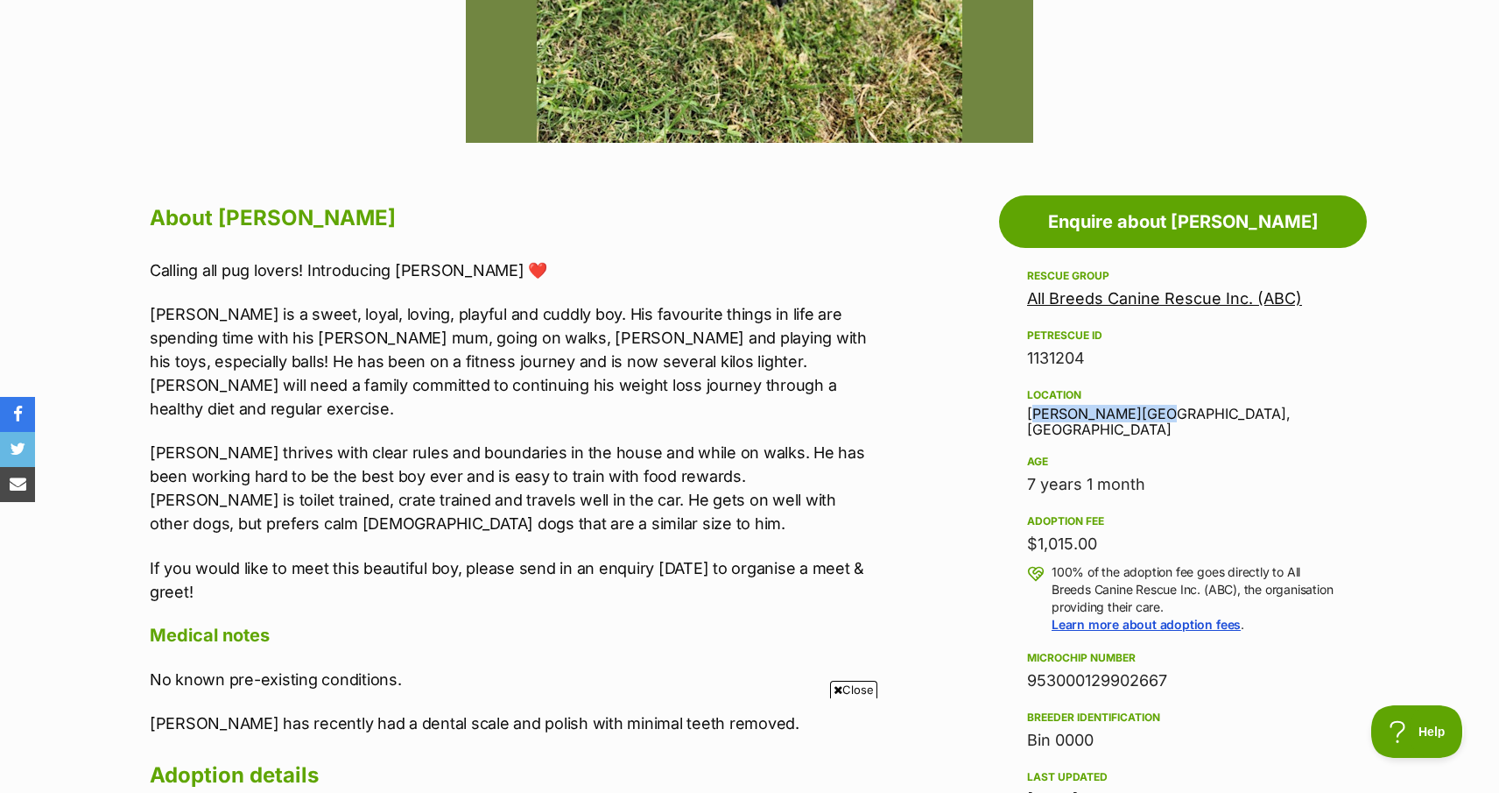
copy div "[PERSON_NAME][GEOGRAPHIC_DATA], [GEOGRAPHIC_DATA]"
